Goal: Task Accomplishment & Management: Manage account settings

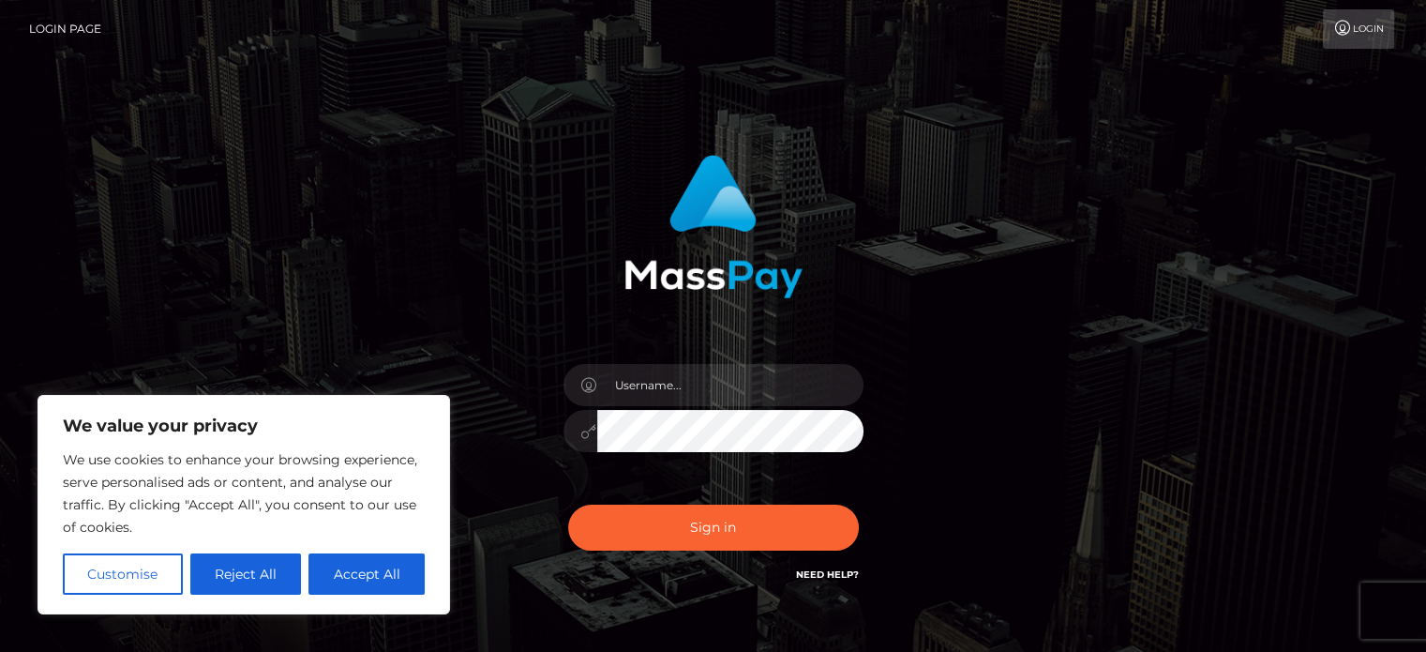
click at [245, 581] on button "Reject All" at bounding box center [246, 573] width 112 height 41
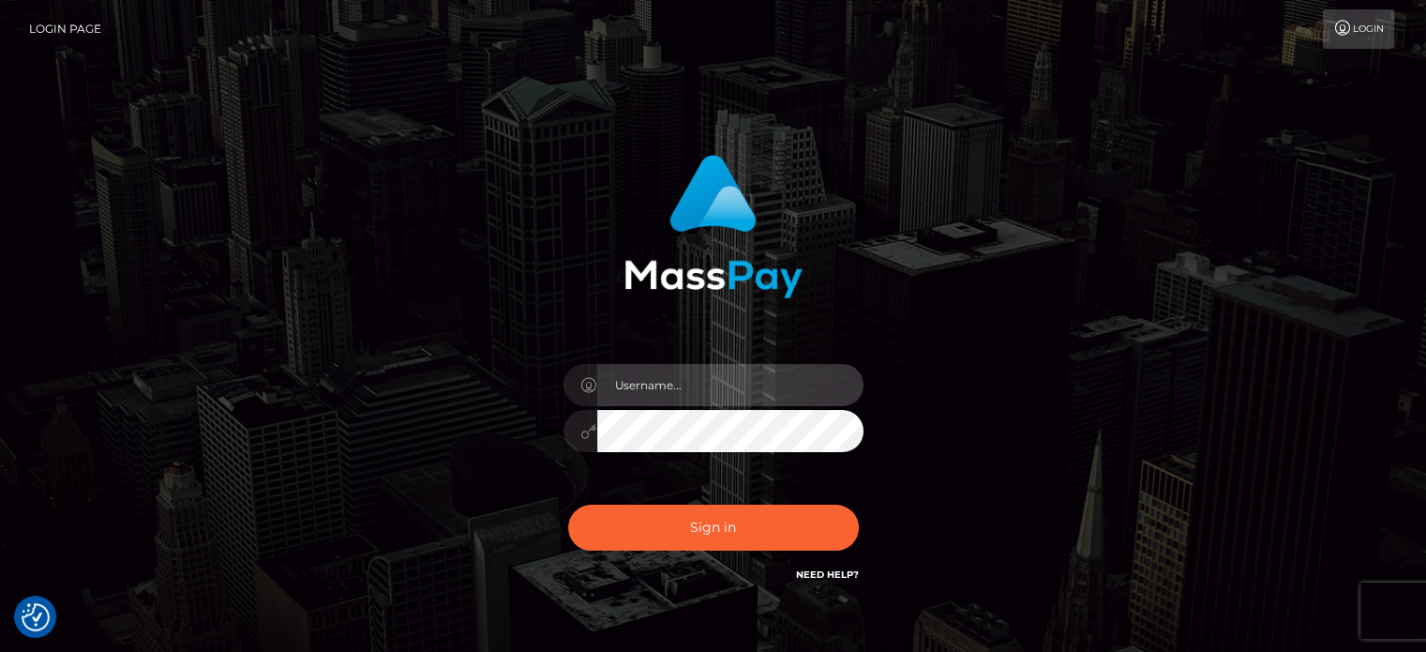
click at [653, 378] on input "text" at bounding box center [730, 385] width 266 height 42
type input "msnellla.operations@proton.me"
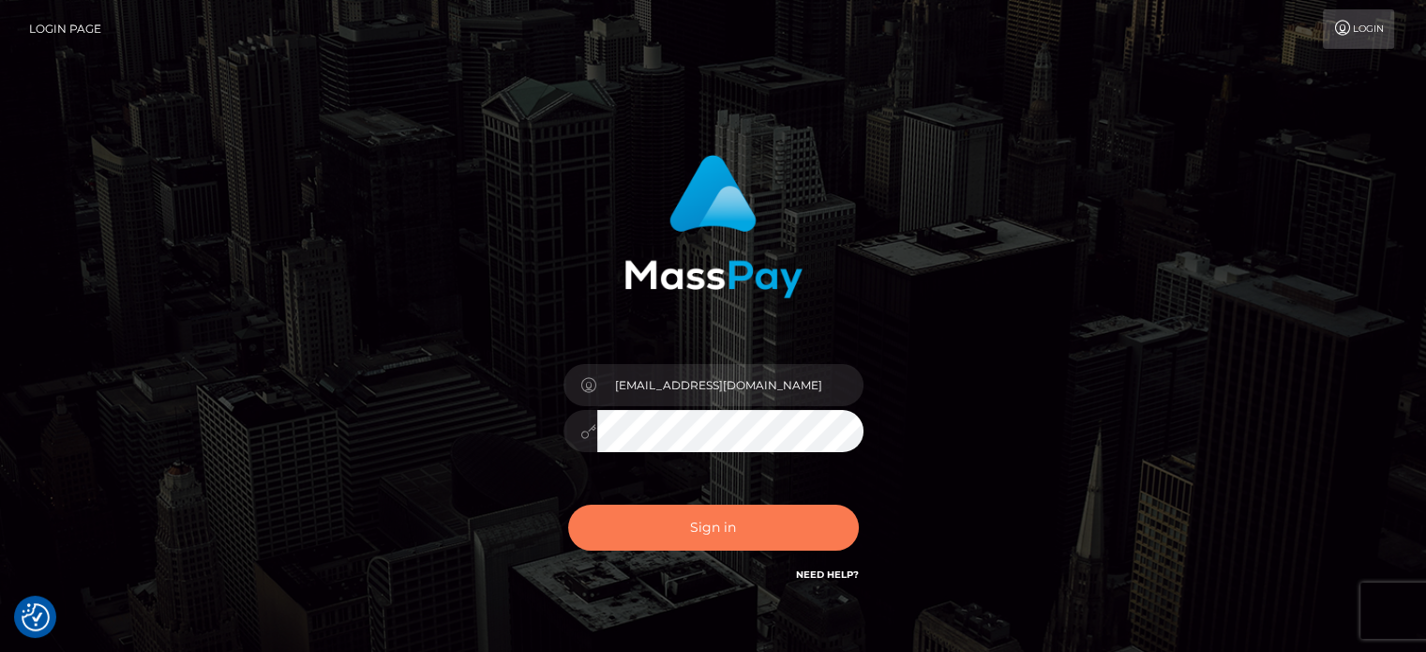
click at [694, 535] on button "Sign in" at bounding box center [713, 528] width 291 height 46
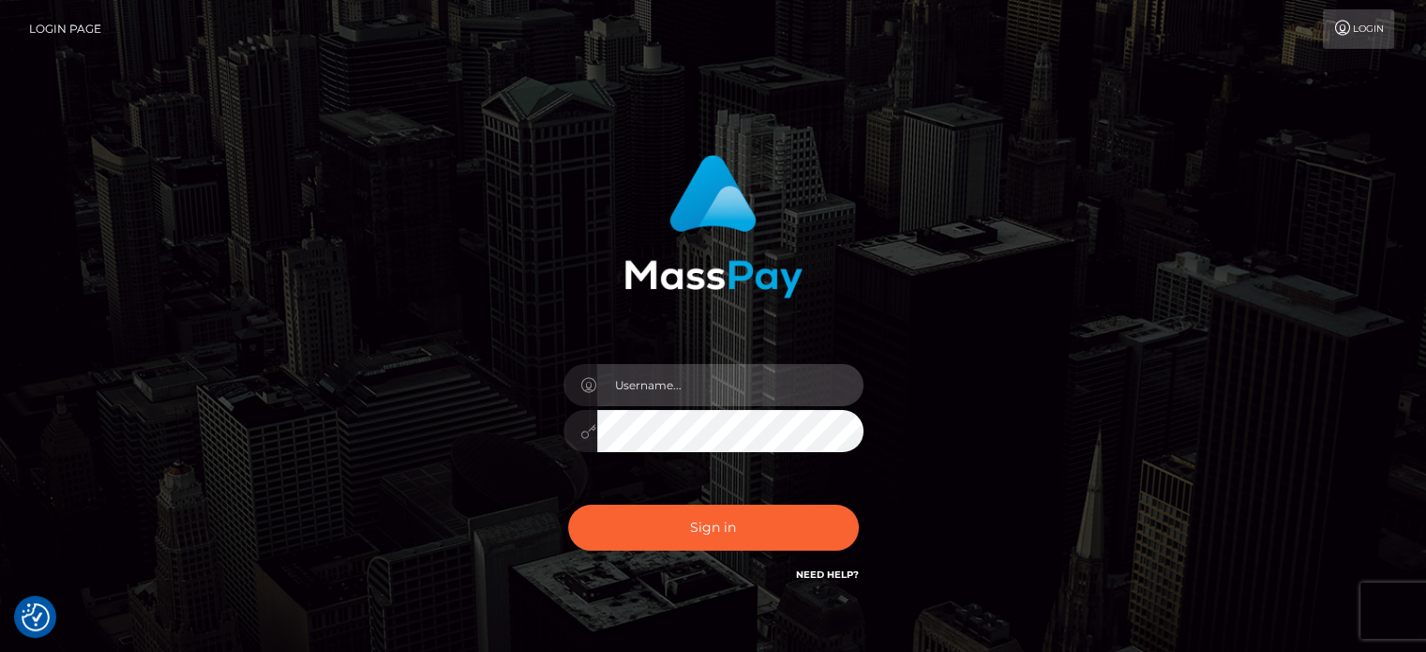
click at [733, 374] on input "text" at bounding box center [730, 385] width 266 height 42
type input "[EMAIL_ADDRESS][DOMAIN_NAME]"
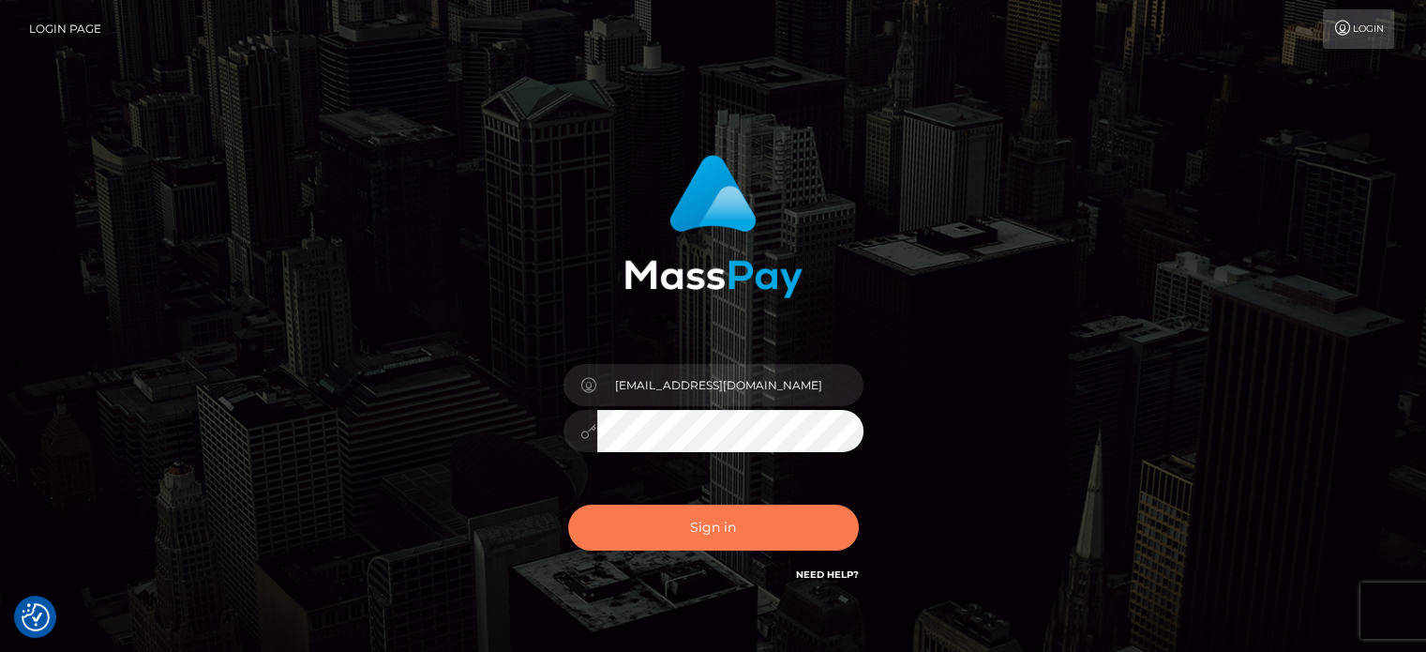
click at [721, 527] on button "Sign in" at bounding box center [713, 528] width 291 height 46
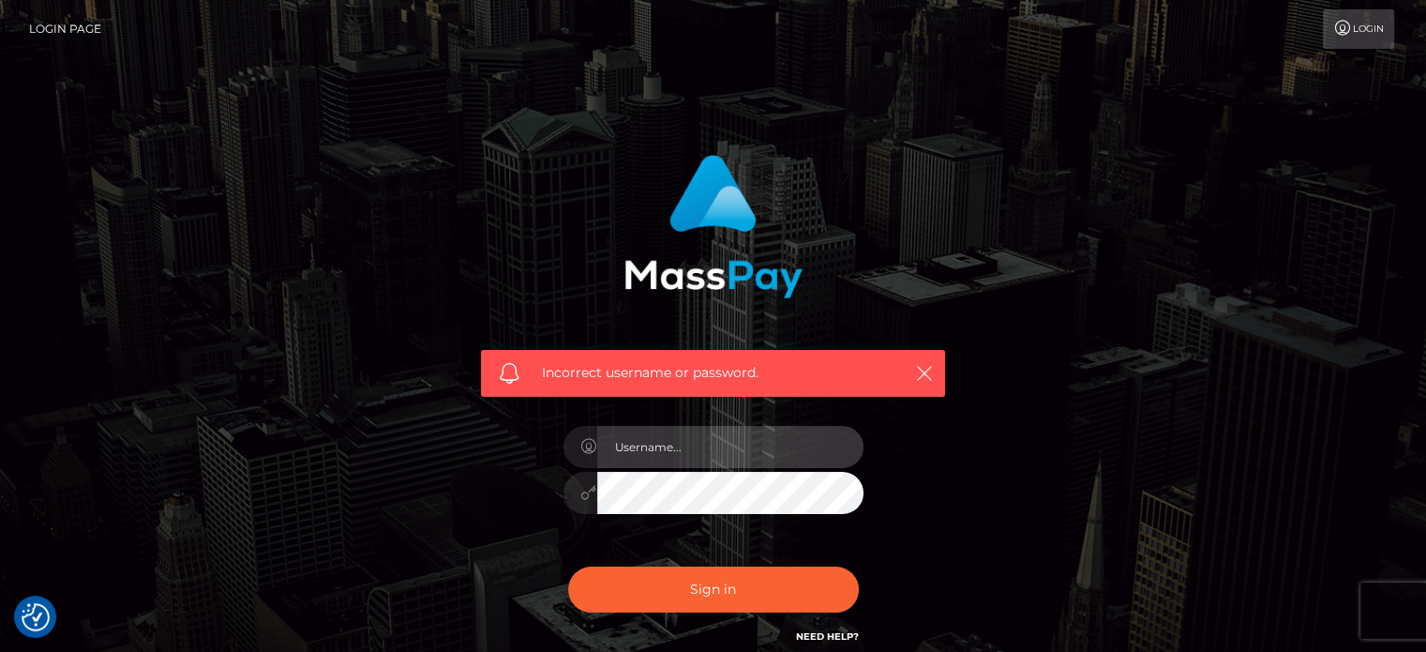
click at [711, 446] on input "text" at bounding box center [730, 447] width 266 height 42
type input "[EMAIL_ADDRESS][DOMAIN_NAME]"
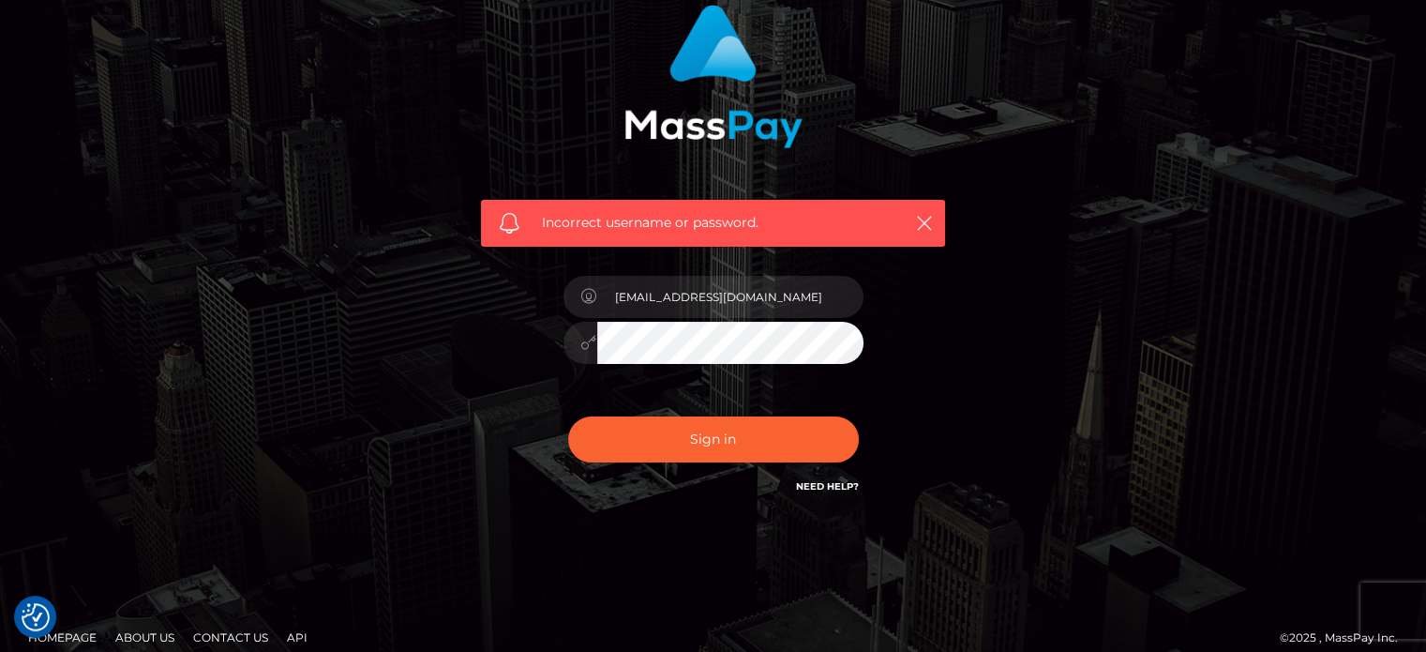
scroll to position [168, 0]
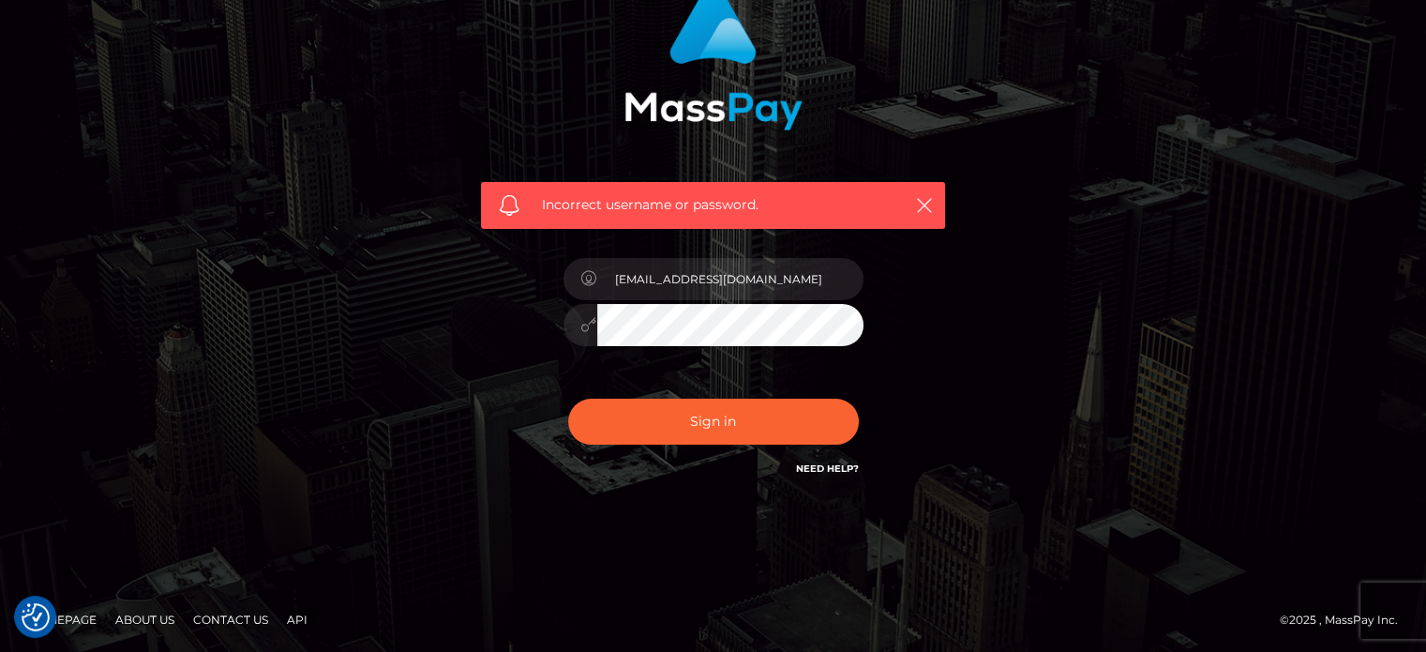
click at [813, 465] on link "Need Help?" at bounding box center [827, 468] width 63 height 12
click at [1095, 223] on div "Incorrect username or password. msnellla.operations@proton.me" at bounding box center [713, 242] width 1069 height 539
click at [644, 416] on button "Sign in" at bounding box center [713, 422] width 291 height 46
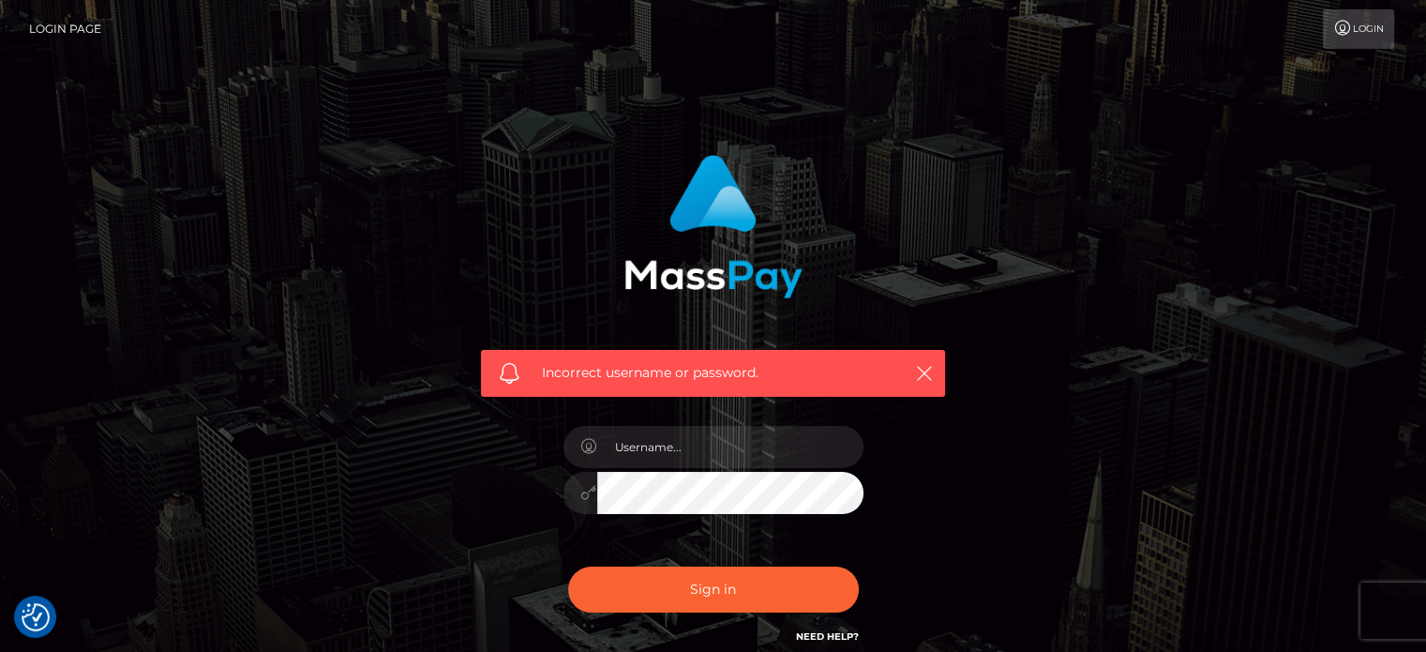
click at [1357, 30] on link "Login" at bounding box center [1358, 28] width 71 height 39
